Goal: Task Accomplishment & Management: Use online tool/utility

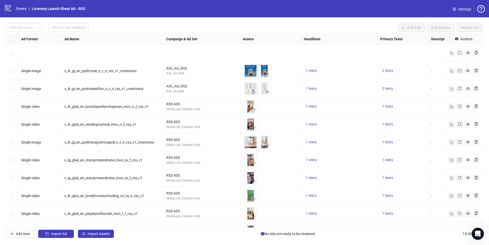
scroll to position [49, 0]
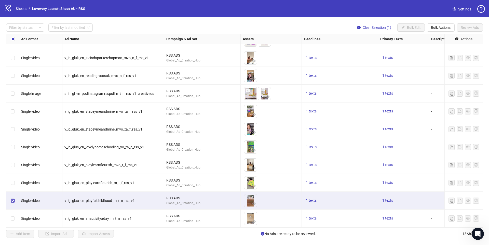
click at [14, 203] on label "Select row 12" at bounding box center [13, 201] width 4 height 6
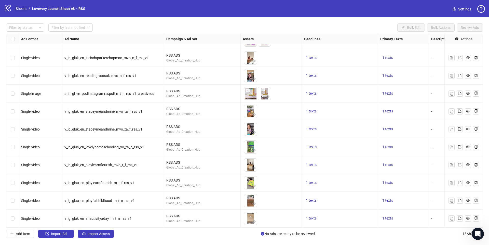
click at [20, 8] on link "Sheets" at bounding box center [21, 9] width 13 height 6
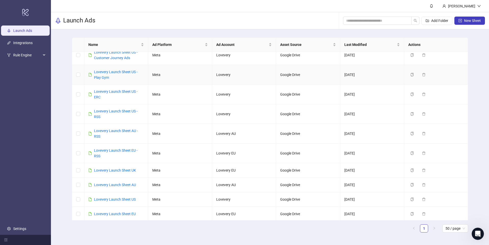
scroll to position [7, 0]
click at [111, 199] on link "Lovevery Launch Sheet US" at bounding box center [115, 198] width 42 height 4
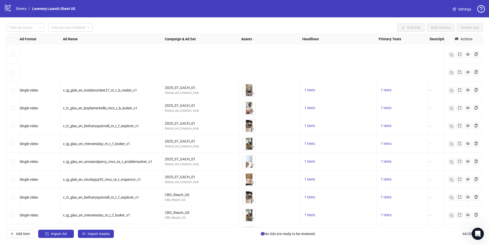
scroll to position [602, 2]
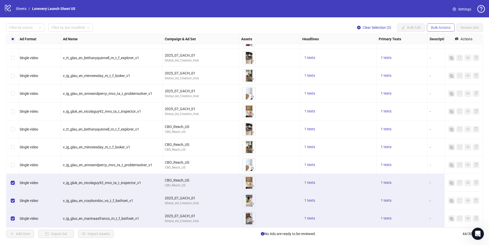
click at [439, 25] on button "Bulk Actions" at bounding box center [441, 27] width 28 height 8
click at [439, 53] on span "Duplicate with assets" at bounding box center [448, 54] width 35 height 6
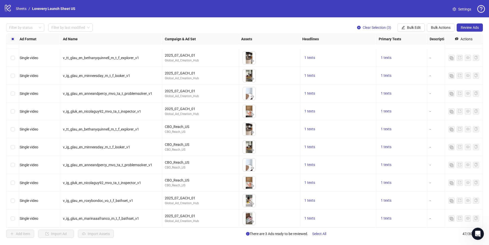
scroll to position [655, 2]
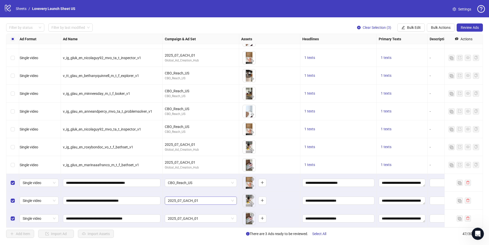
click at [192, 201] on span "2025_07_GACH_01" at bounding box center [201, 201] width 66 height 8
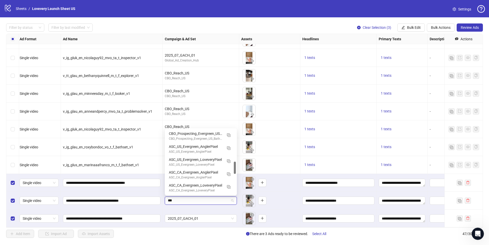
scroll to position [0, 0]
type input "*****"
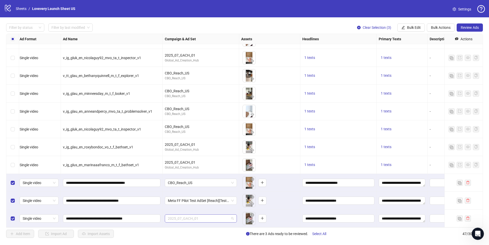
click at [199, 219] on span "2025_07_GACH_01" at bounding box center [201, 219] width 66 height 8
drag, startPoint x: 159, startPoint y: 209, endPoint x: 182, endPoint y: 200, distance: 24.8
click at [160, 209] on div "**********" at bounding box center [112, 201] width 102 height 18
click at [188, 199] on span "Meta FF Pilot Test AdSet [Reach][Test Cell]" at bounding box center [201, 201] width 66 height 8
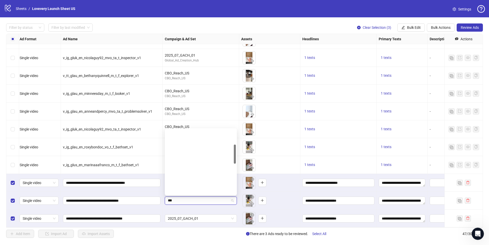
scroll to position [52, 0]
click at [187, 203] on input "*****" at bounding box center [198, 201] width 61 height 8
type input "*"
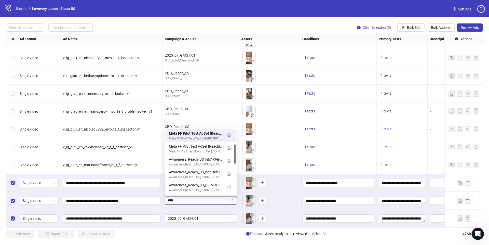
type input "*****"
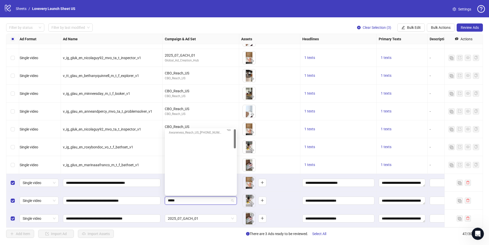
scroll to position [0, 0]
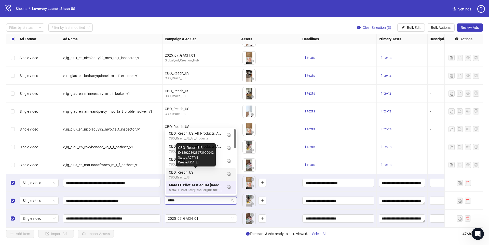
click at [207, 173] on div "CBO_Reach_US" at bounding box center [196, 172] width 54 height 6
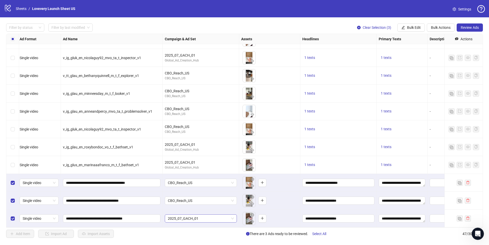
click at [195, 219] on span "2025_07_GACH_01" at bounding box center [201, 219] width 66 height 8
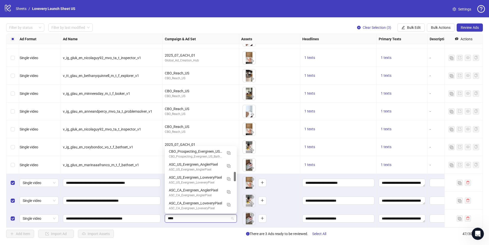
scroll to position [83, 0]
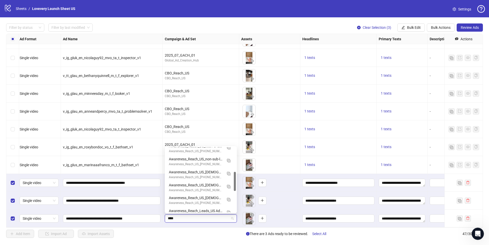
type input "*****"
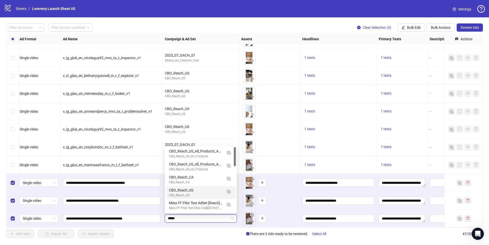
scroll to position [0, 0]
click at [213, 191] on div "CBO_Reach_US" at bounding box center [196, 190] width 54 height 6
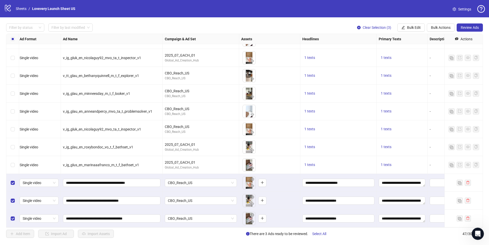
click at [210, 230] on div "Add Item Import Ad Import Assets There are 3 Ads ready to be reviewed. Select A…" at bounding box center [244, 234] width 477 height 8
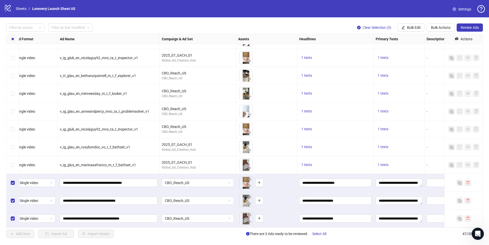
scroll to position [655, 0]
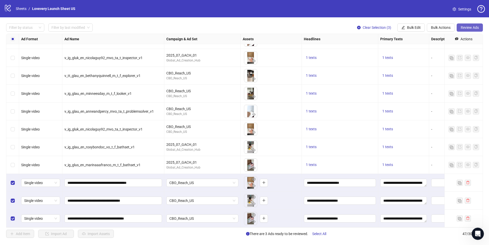
click at [465, 28] on span "Review Ads" at bounding box center [470, 27] width 18 height 4
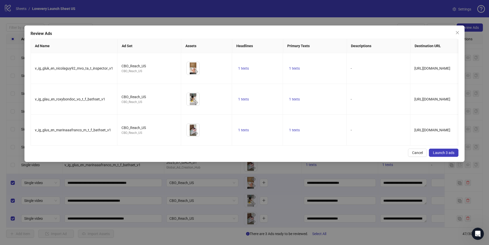
click at [440, 150] on button "Launch 3 ads" at bounding box center [444, 153] width 30 height 8
